Goal: Transaction & Acquisition: Purchase product/service

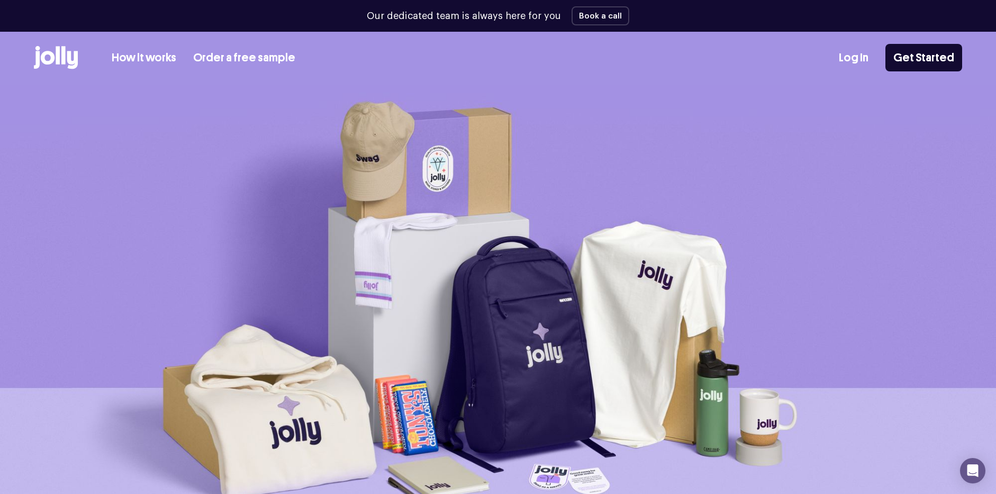
click at [149, 57] on link "How it works" at bounding box center [144, 57] width 65 height 17
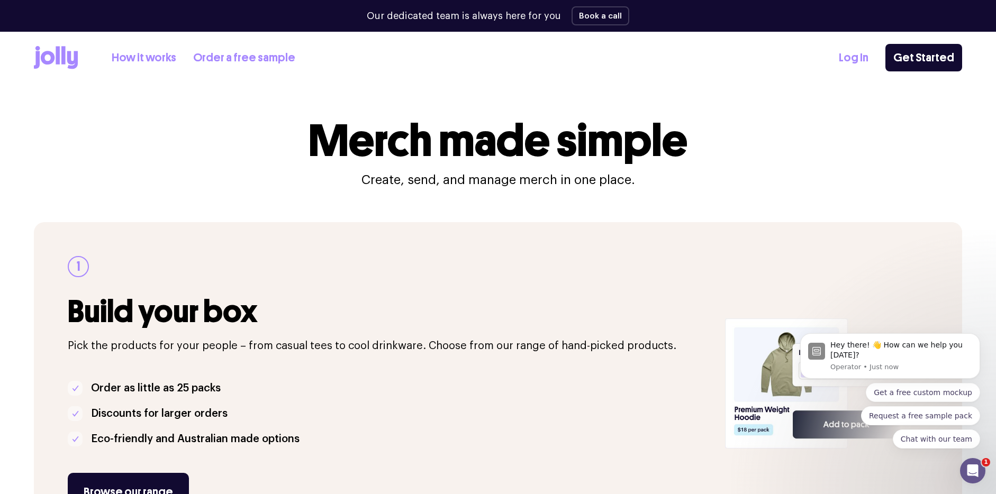
click at [164, 58] on link "How it works" at bounding box center [144, 57] width 65 height 17
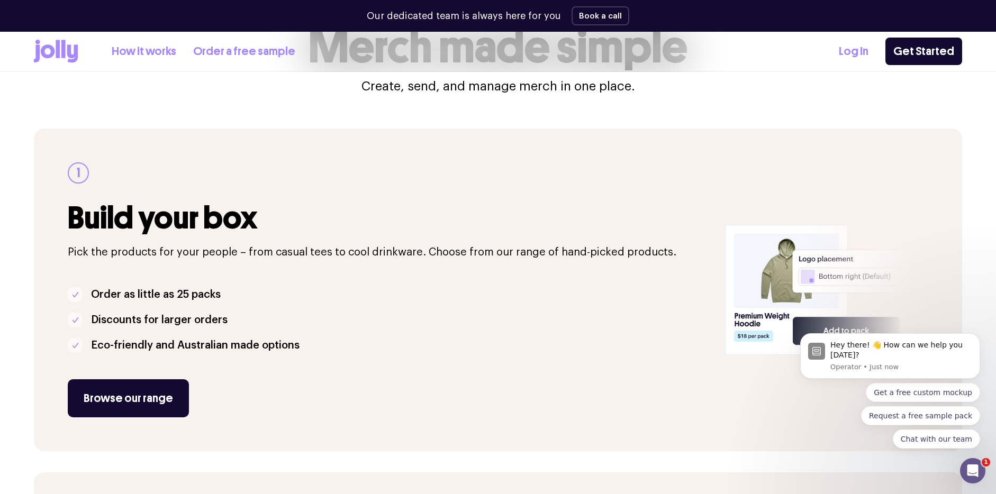
scroll to position [228, 0]
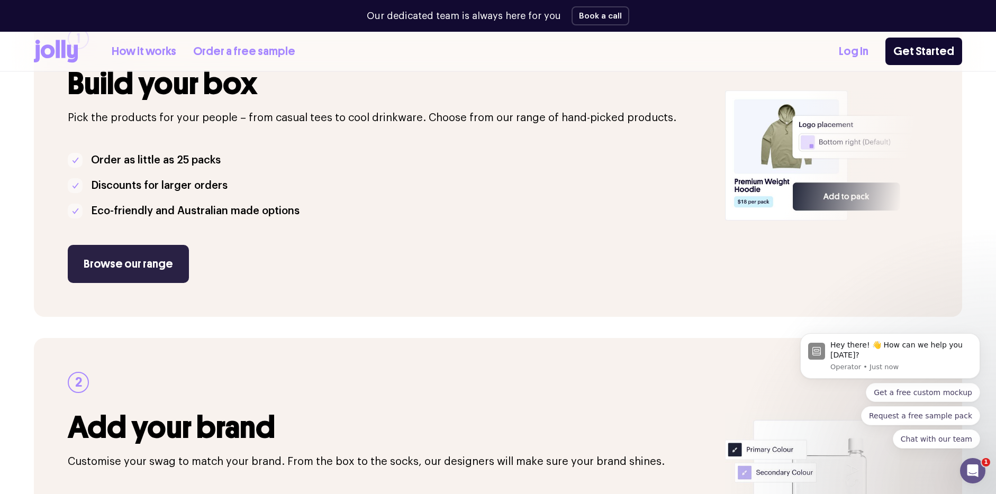
click at [155, 259] on link "Browse our range" at bounding box center [128, 264] width 121 height 38
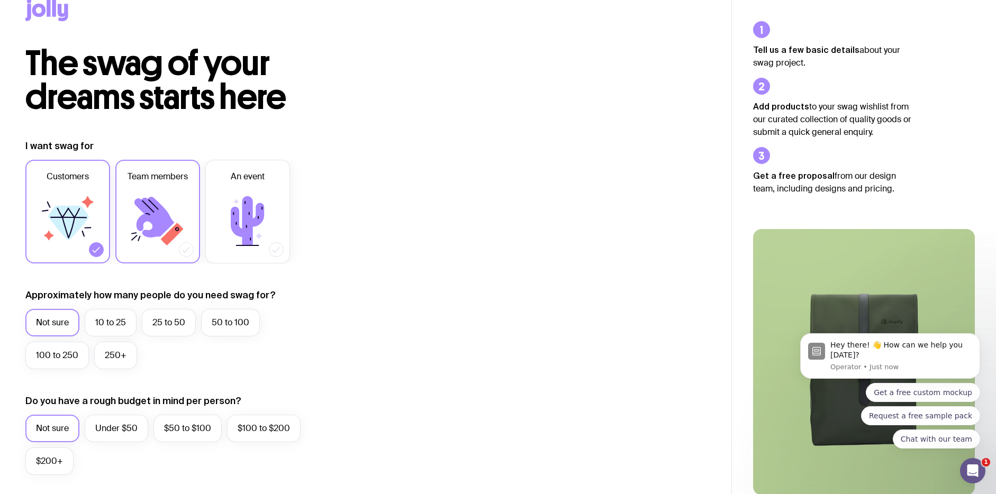
click at [179, 251] on div at bounding box center [186, 249] width 15 height 15
click at [0, 0] on input "Team members" at bounding box center [0, 0] width 0 height 0
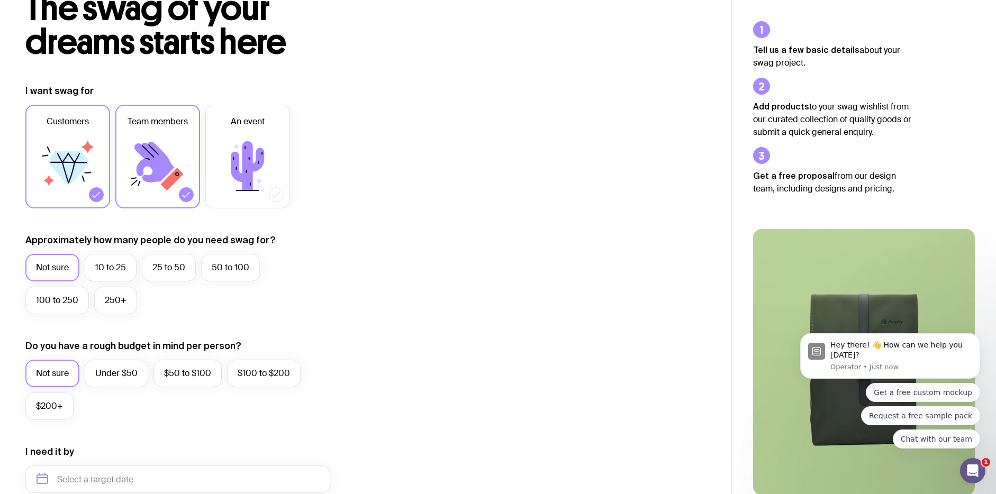
scroll to position [87, 0]
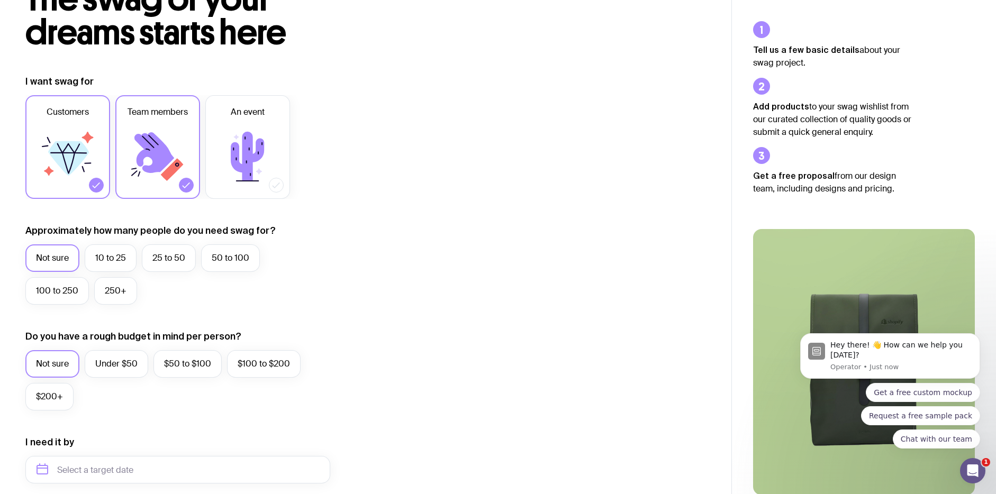
click at [96, 189] on div at bounding box center [96, 185] width 15 height 15
click at [0, 0] on input "Customers" at bounding box center [0, 0] width 0 height 0
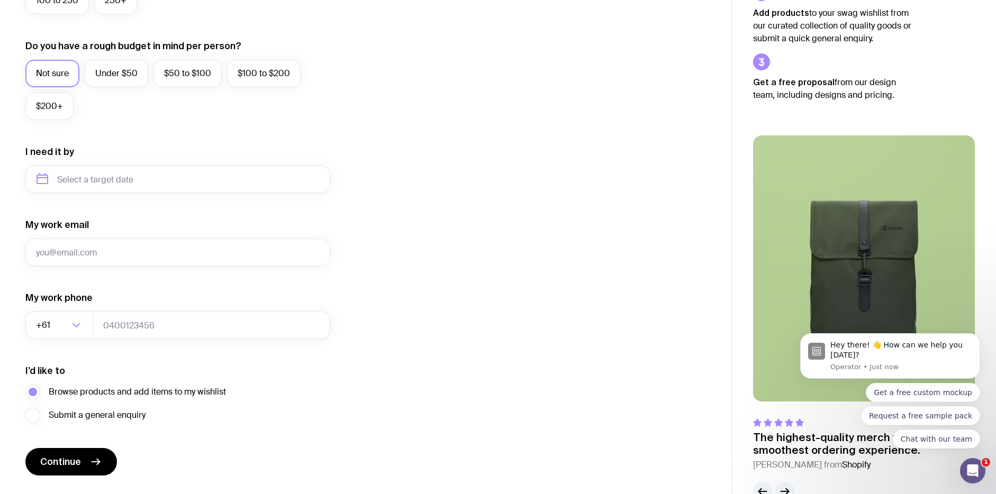
scroll to position [405, 0]
